Goal: Check status

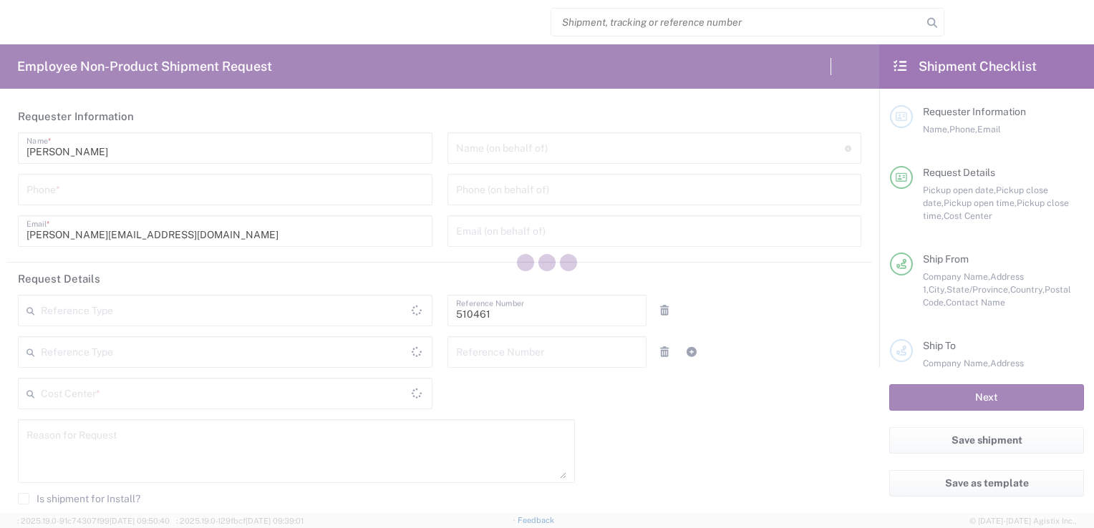
type input "Department"
type input "[GEOGRAPHIC_DATA]"
type input "Delivered at Place"
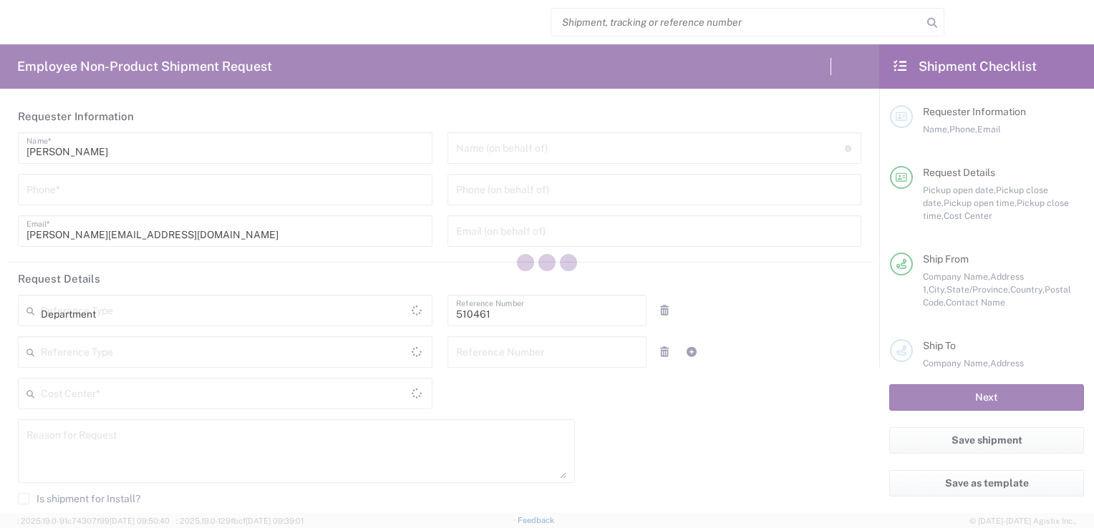
type input "CA02, SG, MSIP2, R&D 510461"
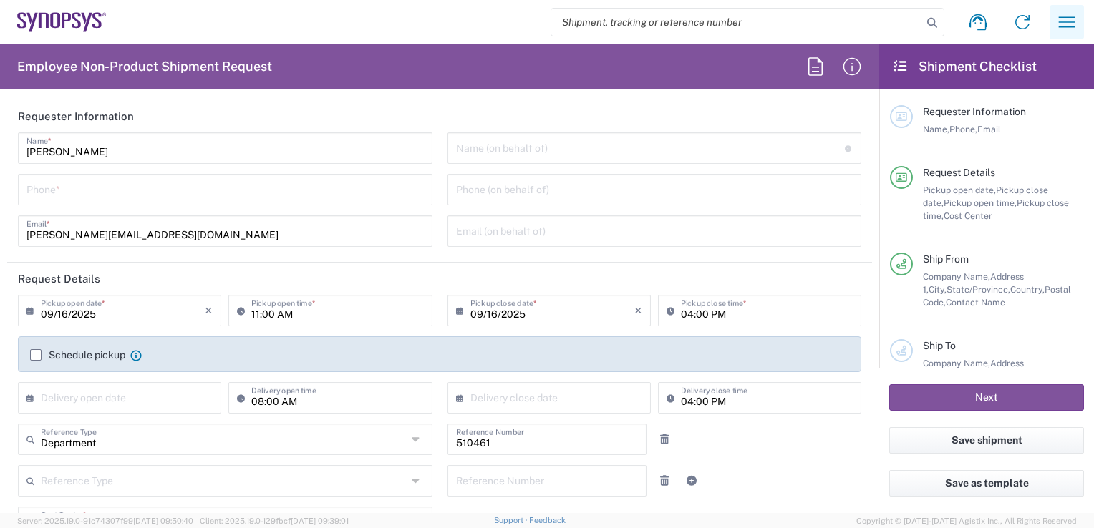
click at [1065, 21] on icon "button" at bounding box center [1066, 22] width 23 height 23
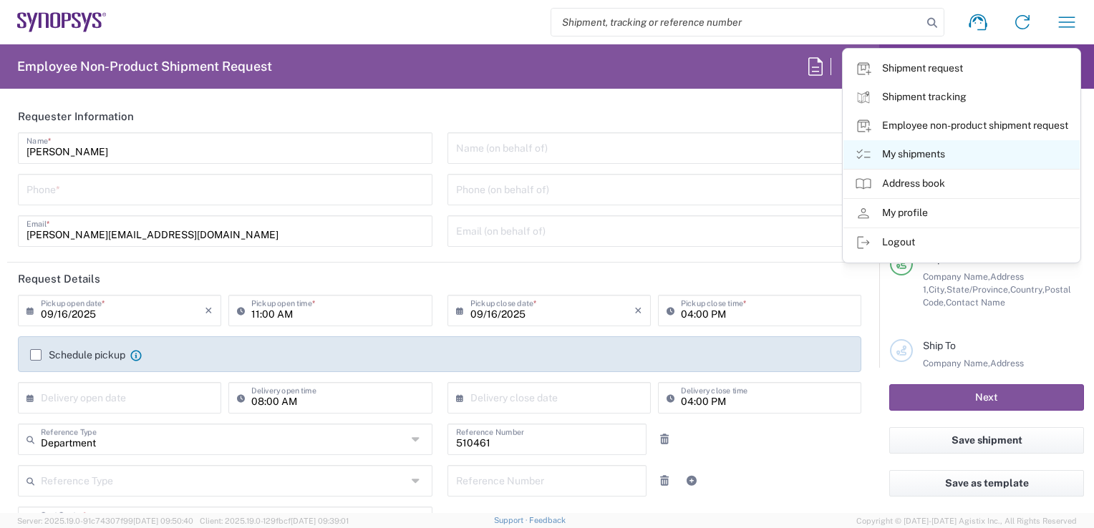
type input "Nepean CA09"
click at [864, 153] on icon at bounding box center [863, 154] width 17 height 17
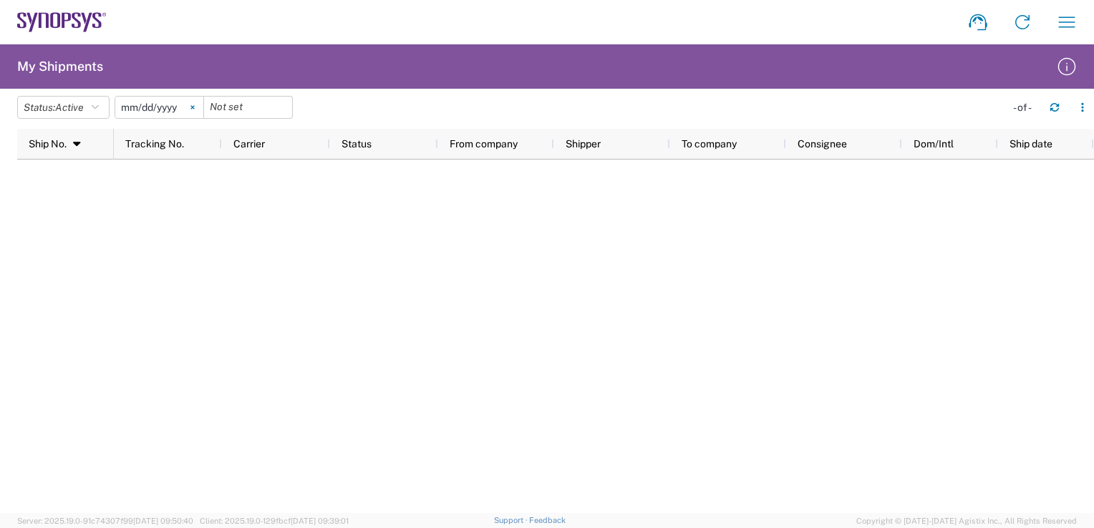
click at [195, 107] on icon at bounding box center [192, 107] width 4 height 4
click at [99, 112] on icon "button" at bounding box center [95, 107] width 7 height 10
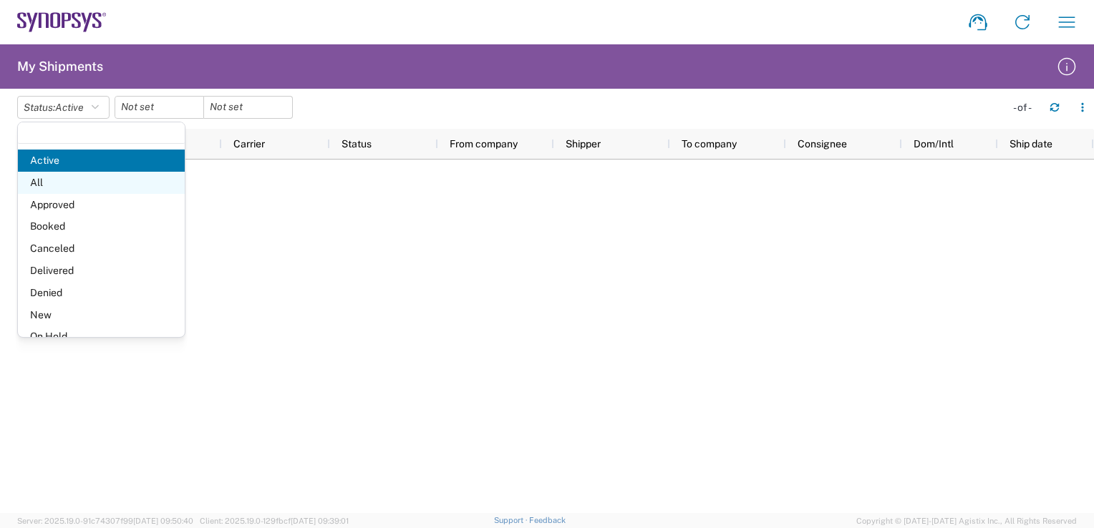
click at [81, 180] on span "All" at bounding box center [101, 183] width 167 height 22
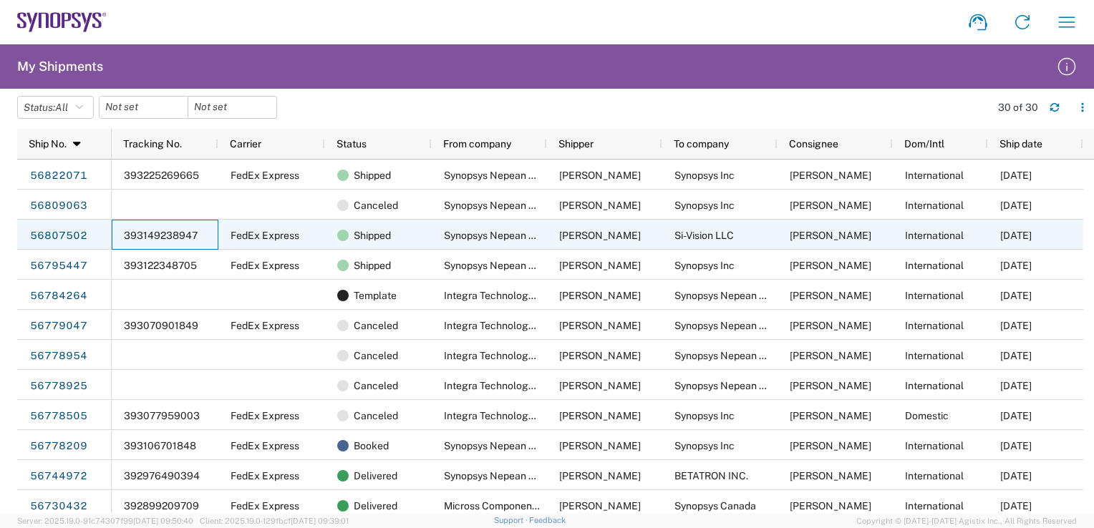
click at [147, 239] on span "393149238947" at bounding box center [161, 235] width 74 height 11
click at [191, 233] on span "393149238947" at bounding box center [161, 235] width 74 height 11
click at [63, 236] on link "56807502" at bounding box center [58, 236] width 59 height 23
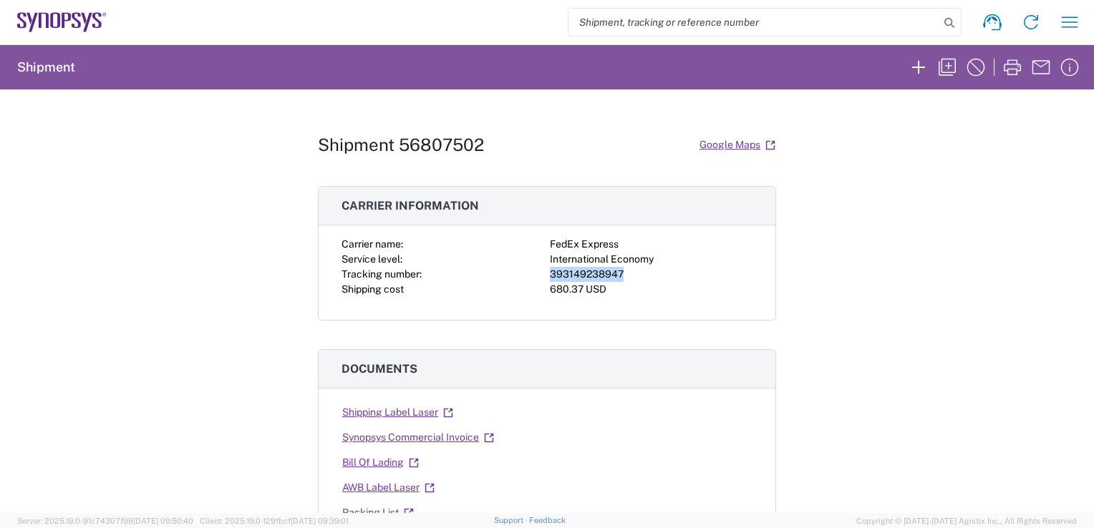
drag, startPoint x: 619, startPoint y: 271, endPoint x: 543, endPoint y: 271, distance: 75.9
click at [543, 271] on div "Carrier name: FedEx Express Service level: International Economy Tracking numbe…" at bounding box center [546, 267] width 411 height 60
copy div "393149238947"
click at [37, 62] on h2 "Shipment" at bounding box center [46, 67] width 58 height 17
